Goal: Task Accomplishment & Management: Use online tool/utility

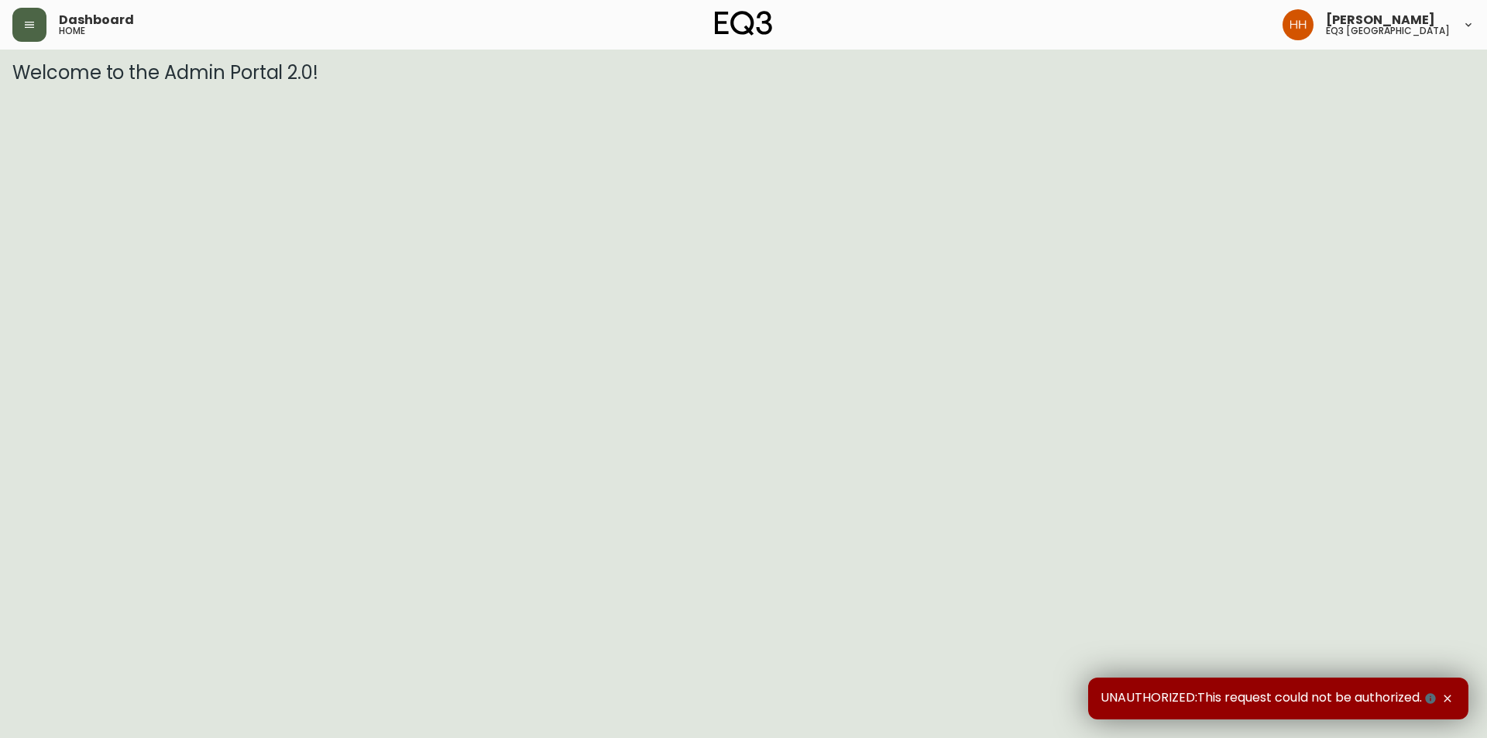
click at [22, 41] on button "button" at bounding box center [29, 25] width 34 height 34
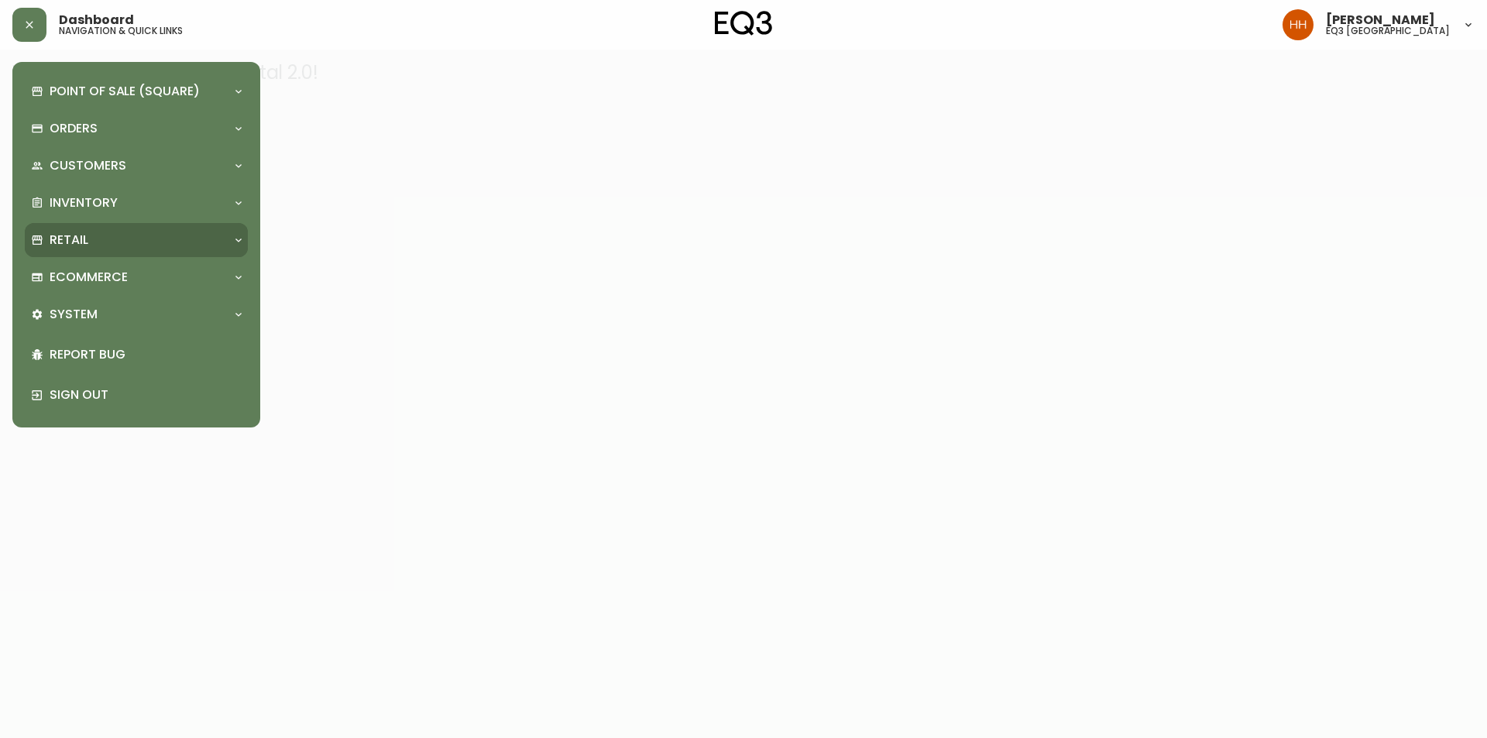
click at [84, 249] on p "Retail" at bounding box center [69, 240] width 39 height 17
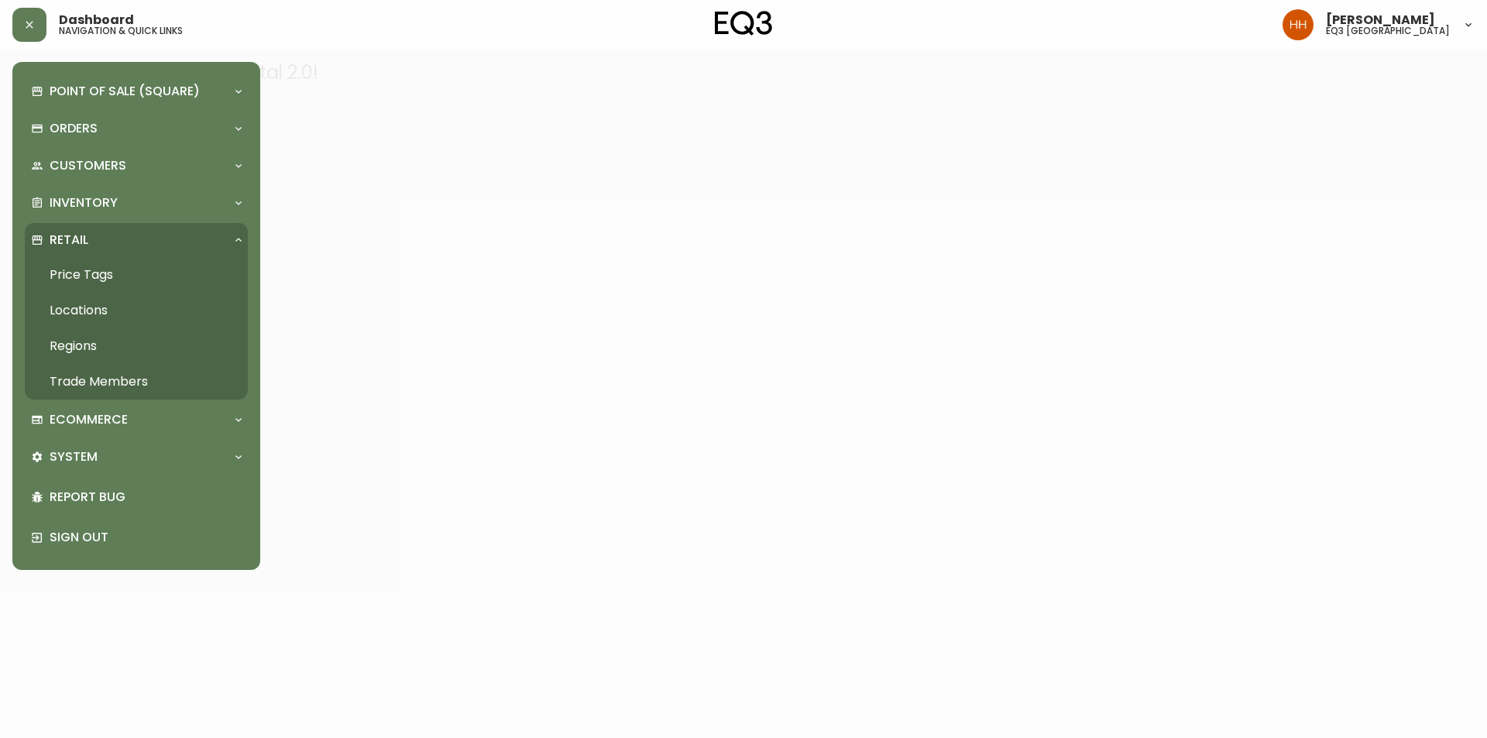
click at [87, 273] on link "Price Tags" at bounding box center [136, 275] width 223 height 36
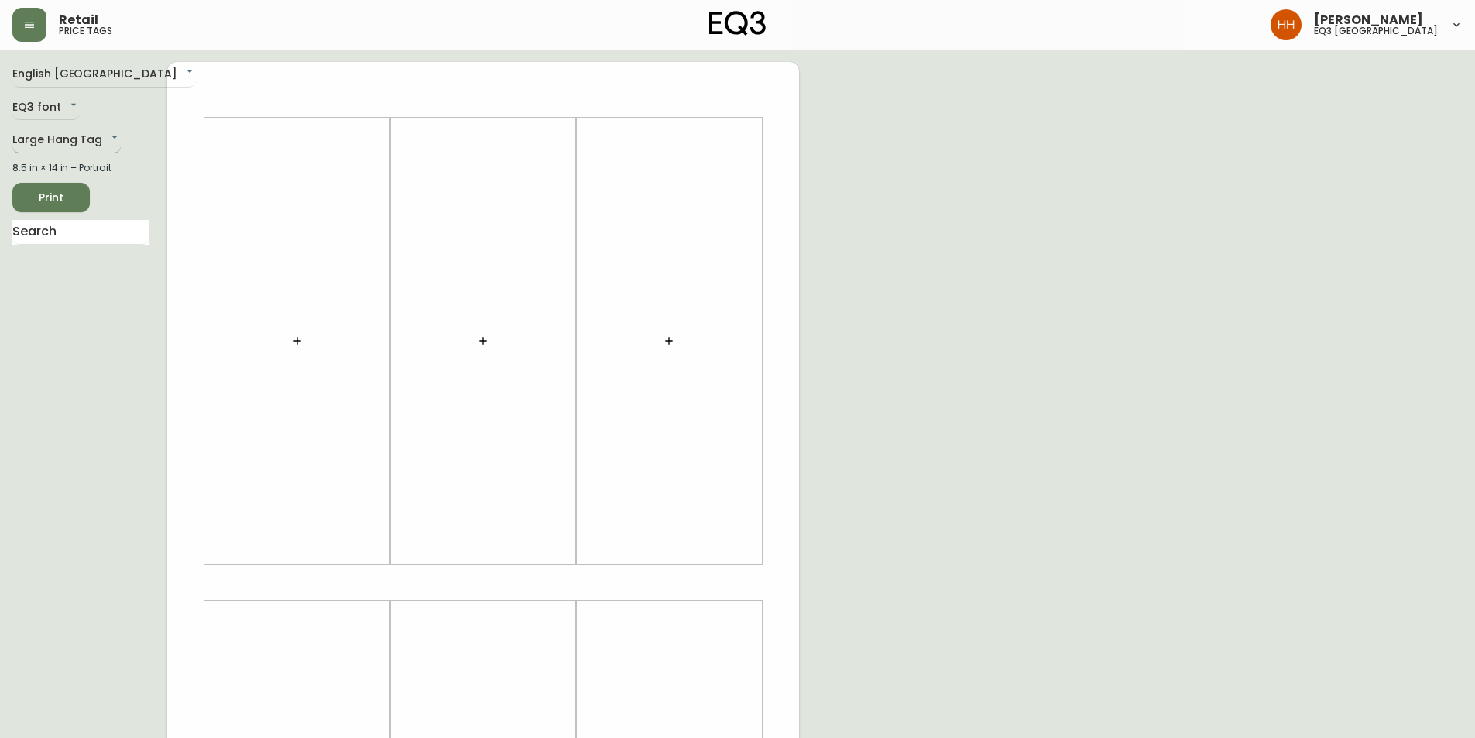
click at [50, 137] on body "Retail price tags [PERSON_NAME] eq3 [GEOGRAPHIC_DATA] English [GEOGRAPHIC_DATA]…" at bounding box center [737, 551] width 1475 height 1103
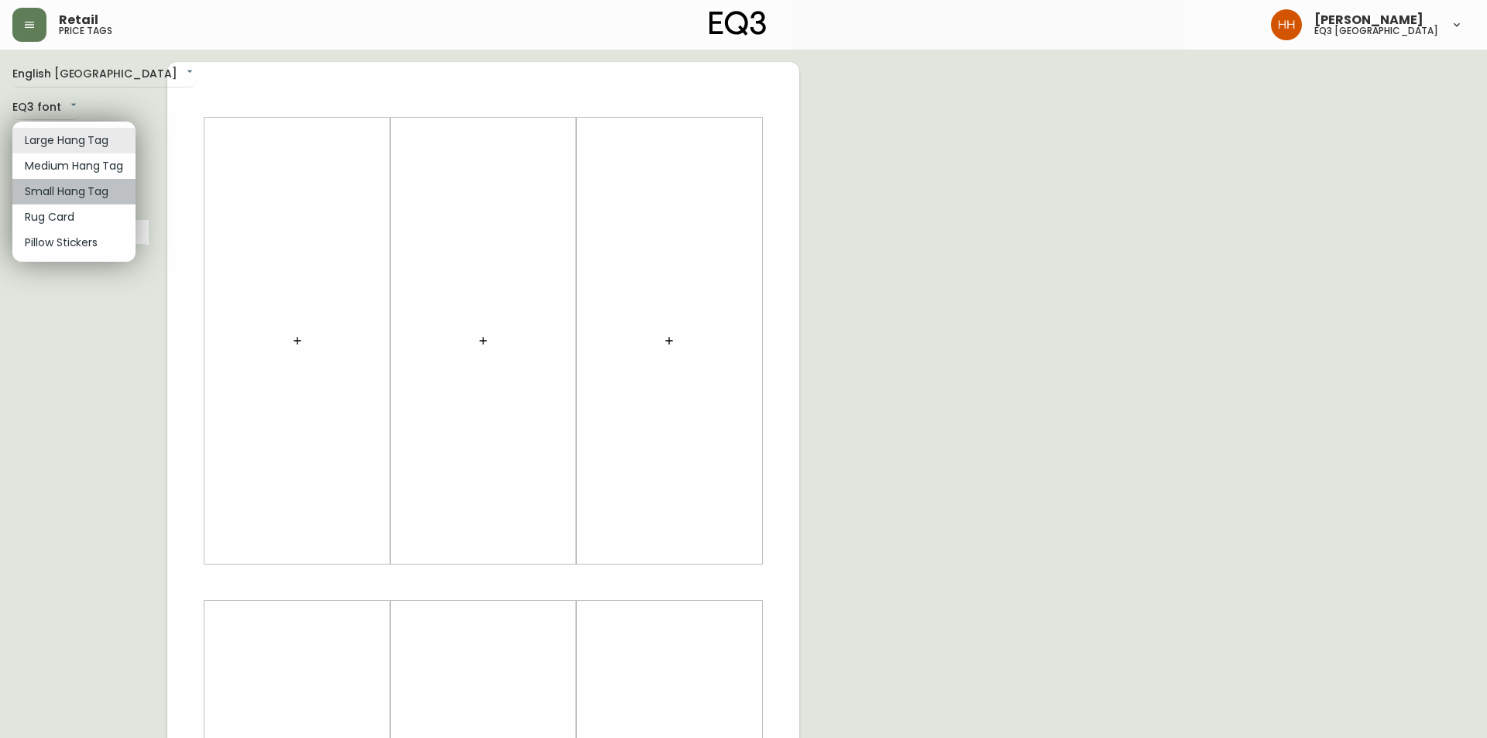
click at [47, 182] on li "Small Hang Tag" at bounding box center [73, 192] width 123 height 26
type input "small"
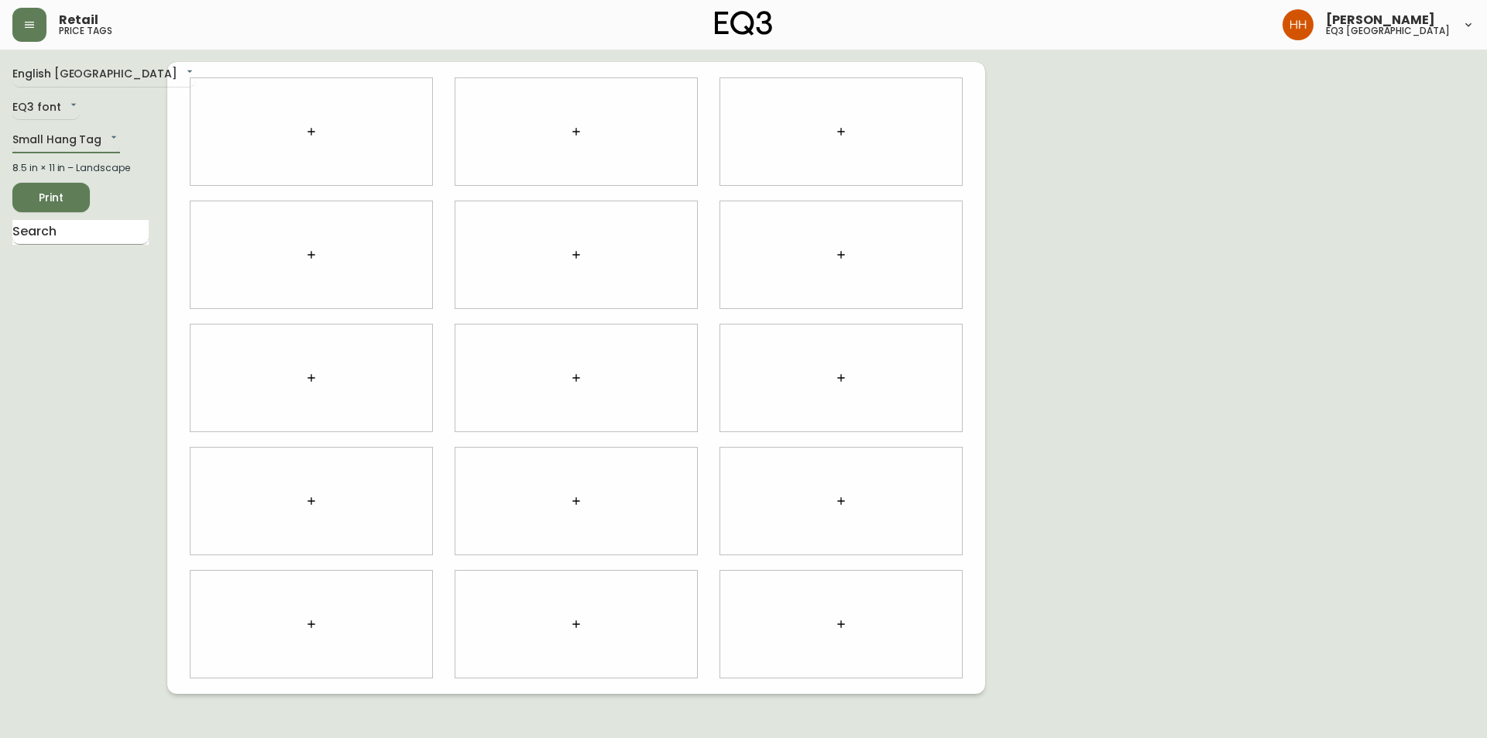
click at [52, 239] on input "text" at bounding box center [80, 232] width 136 height 25
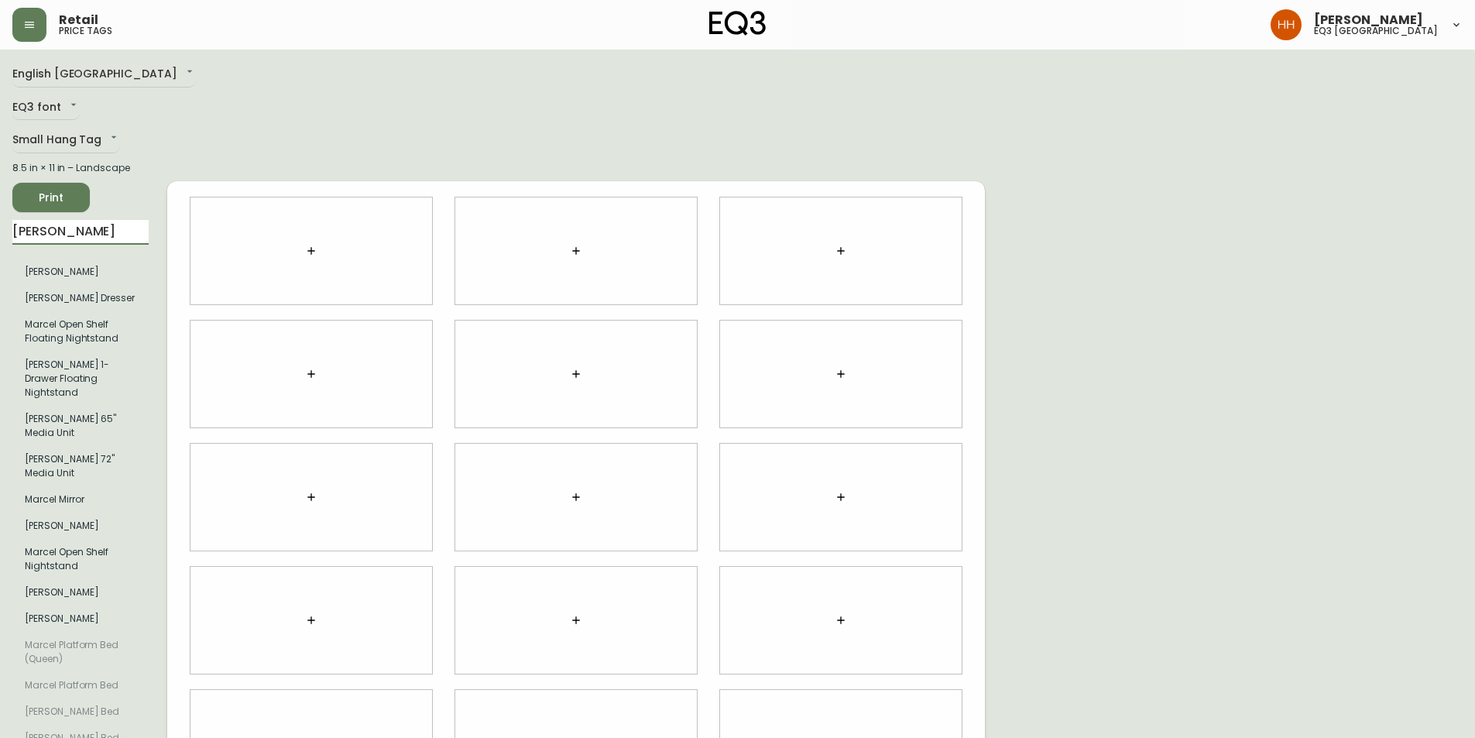
type input "[PERSON_NAME]"
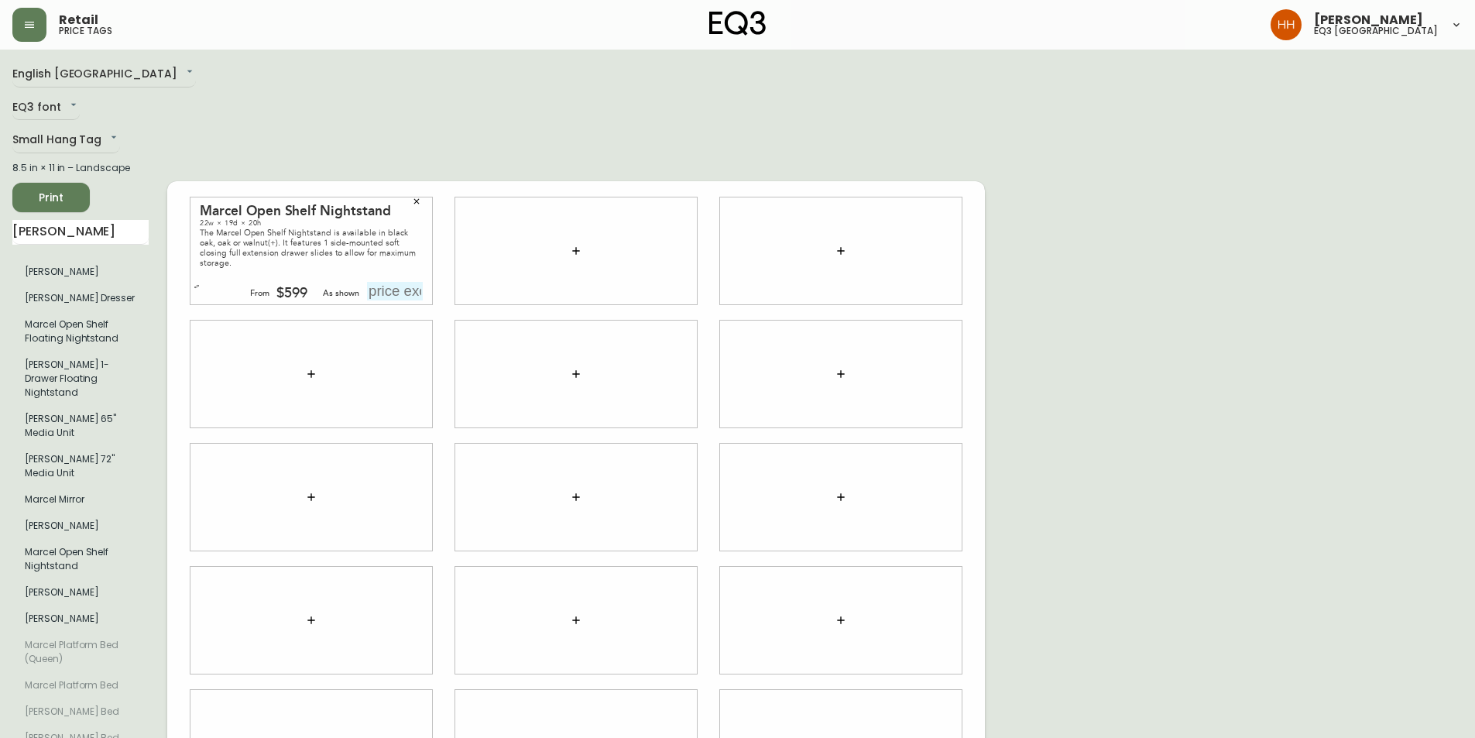
click at [389, 282] on input "text" at bounding box center [395, 291] width 56 height 19
type input "$599"
click at [364, 132] on div "Marcel Open Shelf Nightstand 22w × 19d × 20h The Marcel Open Shelf Nightstand i…" at bounding box center [576, 497] width 818 height 870
drag, startPoint x: 108, startPoint y: 230, endPoint x: 0, endPoint y: 207, distance: 110.9
click at [0, 250] on main "English Canada en_CA EQ3 font EQ3 Small Hang Tag small 8.5 in × 11 in – Landsca…" at bounding box center [737, 491] width 1475 height 883
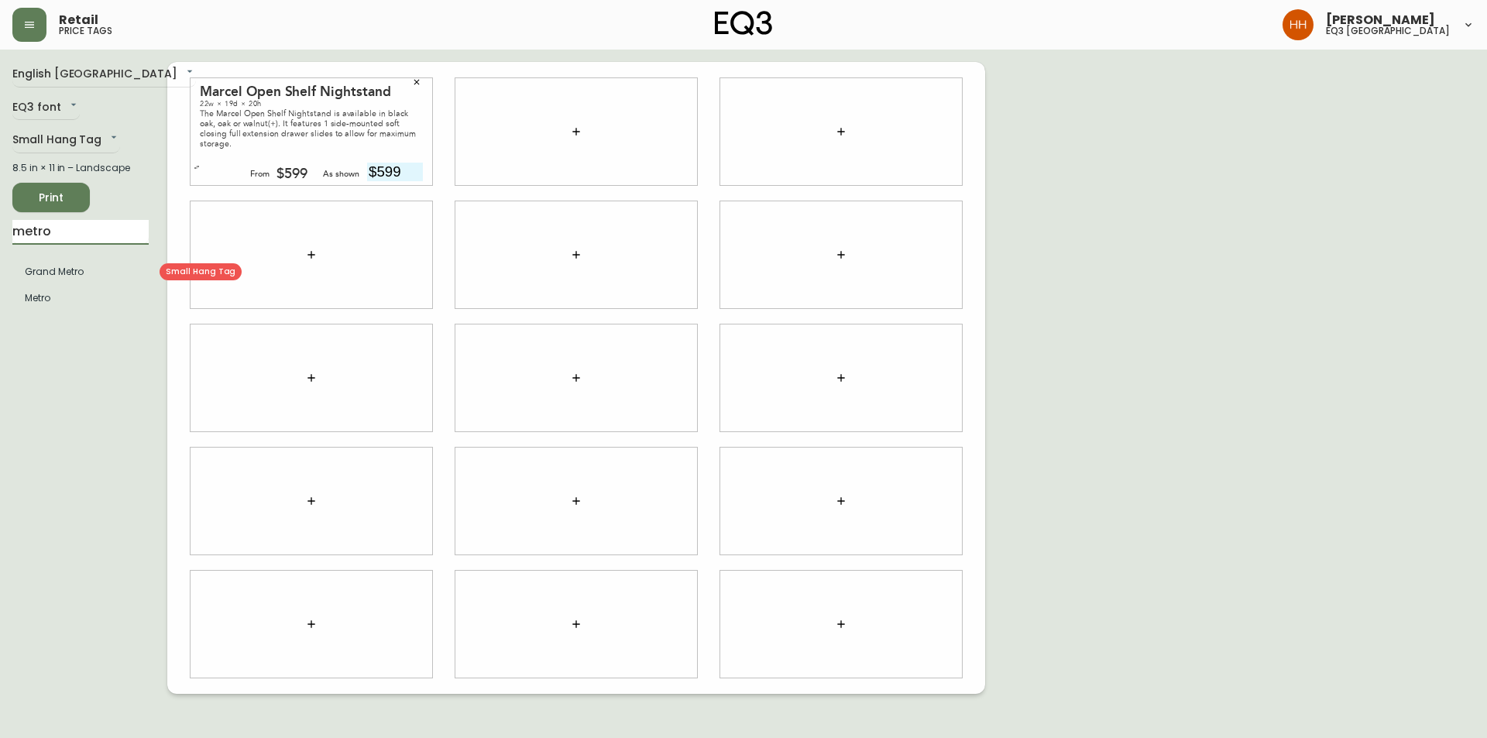
type input "metro"
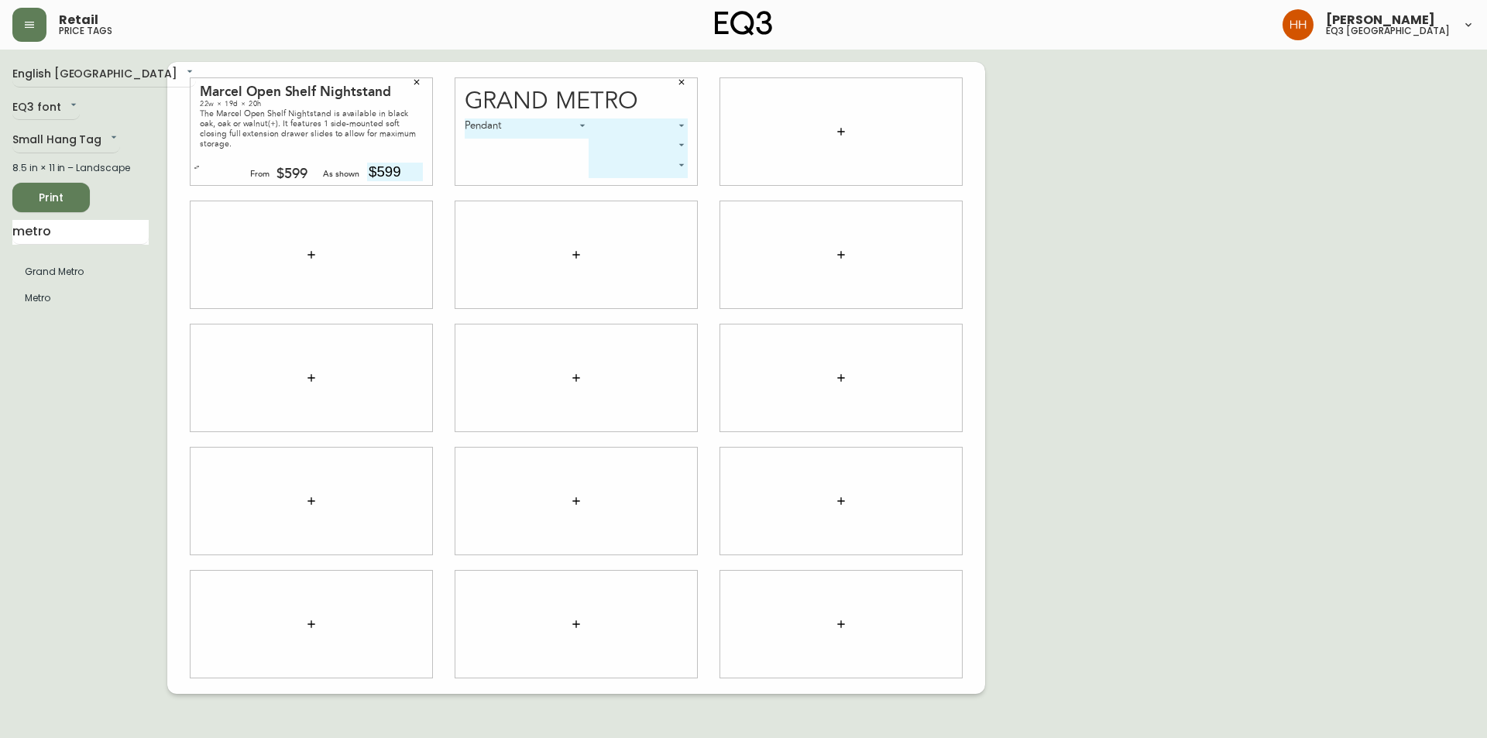
click at [598, 126] on body "Retail price tags [PERSON_NAME] eq3 [GEOGRAPHIC_DATA] English [GEOGRAPHIC_DATA]…" at bounding box center [743, 347] width 1487 height 694
click at [632, 144] on li "Black" at bounding box center [637, 146] width 99 height 26
type input "0"
click at [1247, 268] on div "English [GEOGRAPHIC_DATA] en_CA EQ3 font EQ3 Small Hang Tag small 8.5 in × 11 i…" at bounding box center [743, 378] width 1462 height 632
click at [0, 262] on main "English [GEOGRAPHIC_DATA] en_CA EQ3 font EQ3 Small Hang Tag small 8.5 in × 11 i…" at bounding box center [743, 372] width 1487 height 644
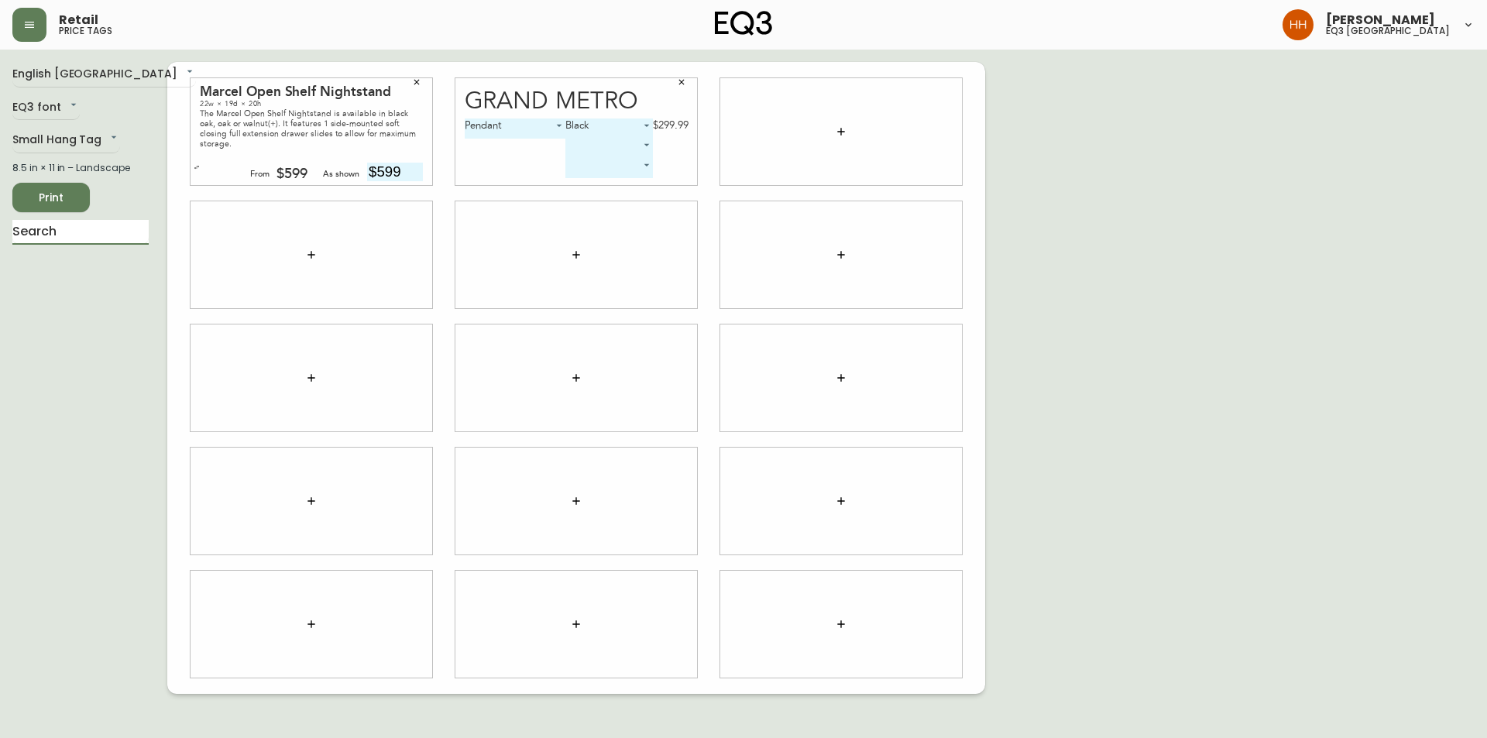
click at [1149, 494] on div "English [GEOGRAPHIC_DATA] en_CA EQ3 font EQ3 Small Hang Tag small 8.5 in × 11 i…" at bounding box center [743, 378] width 1462 height 632
drag, startPoint x: 105, startPoint y: 207, endPoint x: 96, endPoint y: 207, distance: 8.5
click at [104, 207] on div "Print" at bounding box center [80, 197] width 136 height 29
click at [24, 204] on button "Print" at bounding box center [50, 197] width 77 height 29
